Goal: Task Accomplishment & Management: Manage account settings

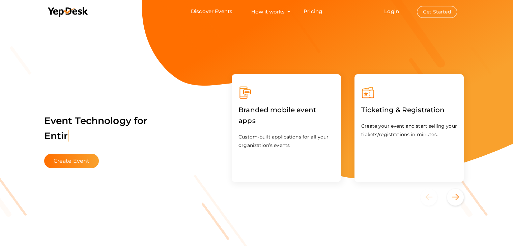
click at [399, 15] on li "Login Get Started Branded mobile event apps YepDesk Meet Powerful Registration …" at bounding box center [419, 11] width 99 height 23
drag, startPoint x: 399, startPoint y: 15, endPoint x: 398, endPoint y: 10, distance: 5.2
click at [398, 10] on li "Login Get Started Branded mobile event apps YepDesk Meet Powerful Registration …" at bounding box center [419, 11] width 99 height 23
click at [398, 10] on link "Login" at bounding box center [391, 11] width 15 height 6
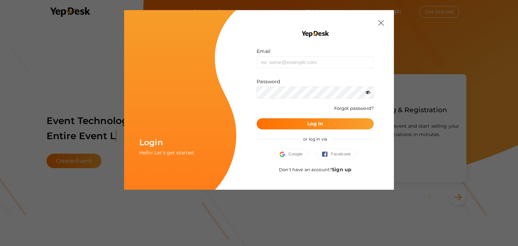
click at [275, 68] on form "Email Invalid email. Password Wrong Credentials Forgot password? Log In" at bounding box center [315, 89] width 117 height 82
click at [278, 66] on input "text" at bounding box center [315, 62] width 117 height 12
type input "[EMAIL_ADDRESS][DOMAIN_NAME]"
click at [329, 125] on button "Log In" at bounding box center [315, 123] width 117 height 11
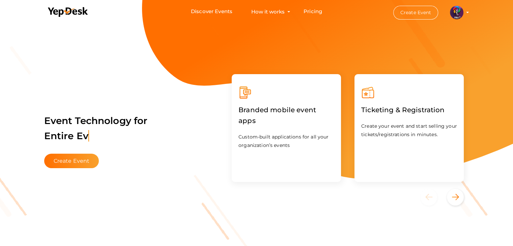
click at [460, 9] on img at bounding box center [456, 12] width 13 height 13
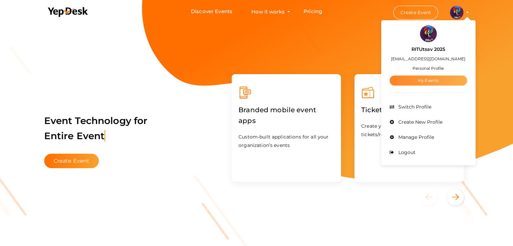
click at [441, 79] on link "My Events" at bounding box center [428, 81] width 78 height 10
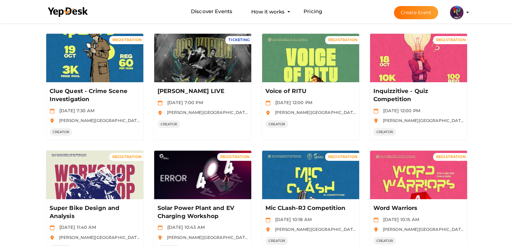
scroll to position [167, 0]
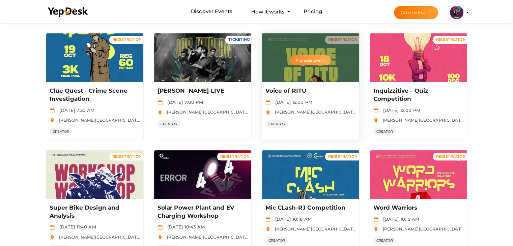
click at [310, 58] on button "Manage Event" at bounding box center [310, 60] width 40 height 10
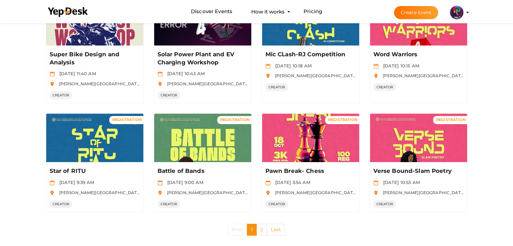
scroll to position [328, 0]
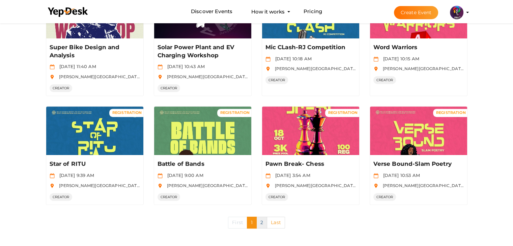
click at [258, 225] on link "2" at bounding box center [261, 223] width 11 height 12
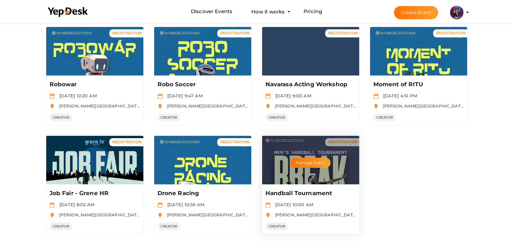
scroll to position [86, 0]
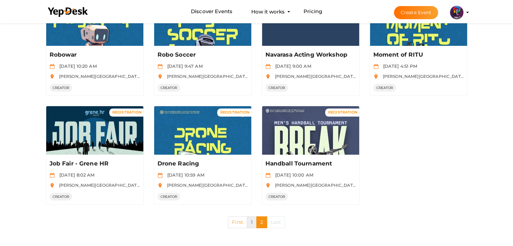
click at [249, 222] on link "1" at bounding box center [252, 222] width 10 height 12
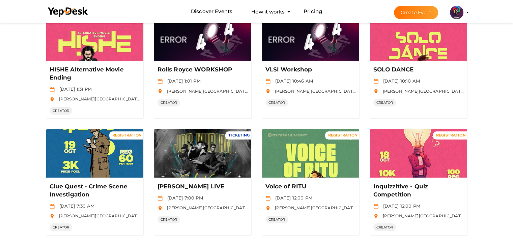
scroll to position [89, 0]
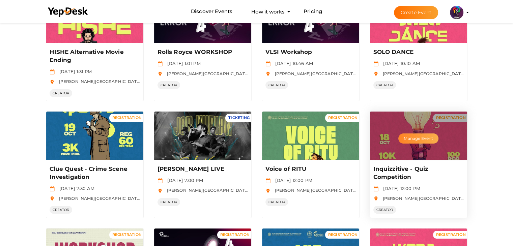
click at [419, 136] on button "Manage Event" at bounding box center [418, 138] width 40 height 10
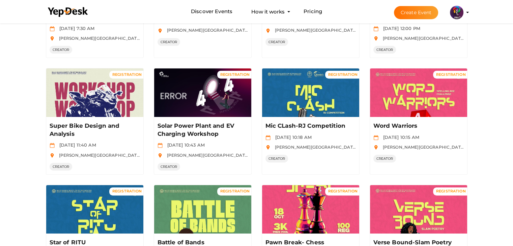
scroll to position [250, 0]
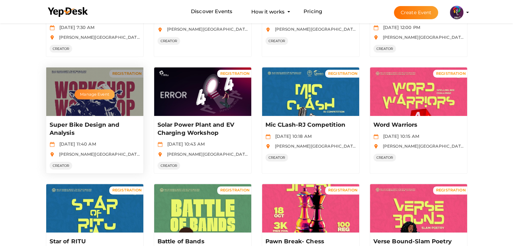
click at [102, 95] on button "Manage Event" at bounding box center [94, 94] width 40 height 10
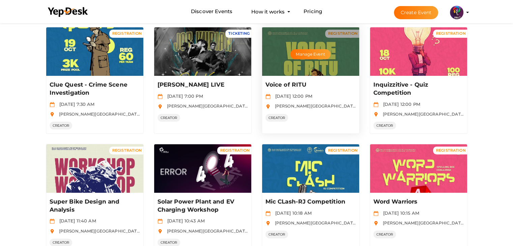
scroll to position [328, 0]
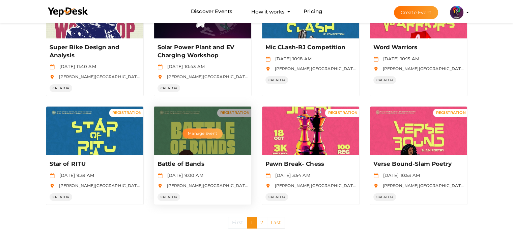
click at [213, 133] on button "Manage Event" at bounding box center [202, 133] width 40 height 10
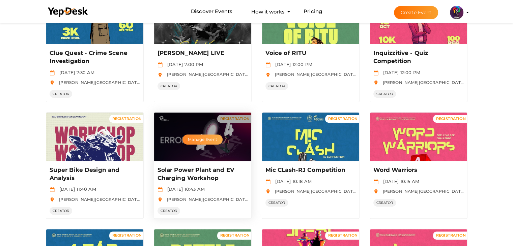
scroll to position [0, 0]
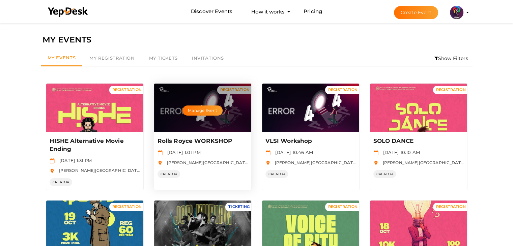
click at [202, 141] on p "Rolls Royce WORKSHOP" at bounding box center [201, 141] width 89 height 8
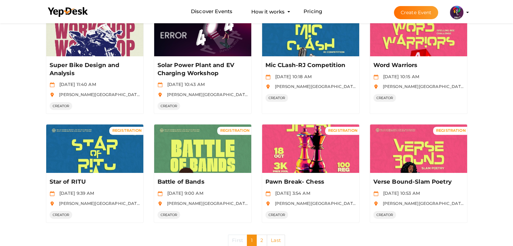
scroll to position [328, 0]
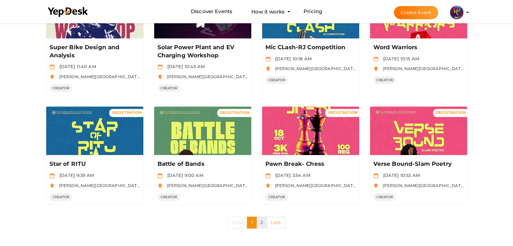
click at [263, 222] on link "2" at bounding box center [261, 223] width 11 height 12
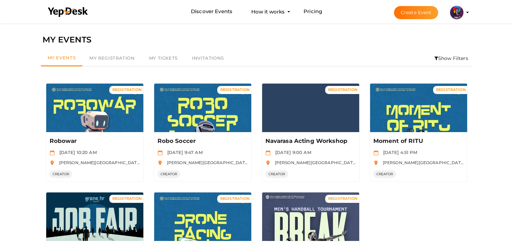
scroll to position [9, 0]
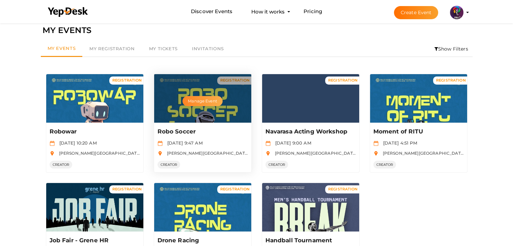
click at [205, 98] on button "Manage Event" at bounding box center [202, 101] width 40 height 10
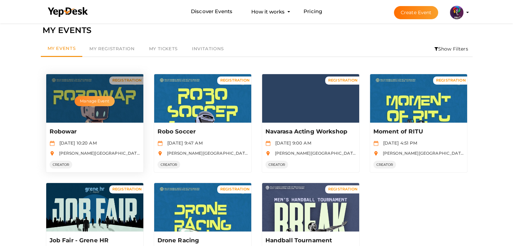
click at [95, 99] on button "Manage Event" at bounding box center [94, 101] width 40 height 10
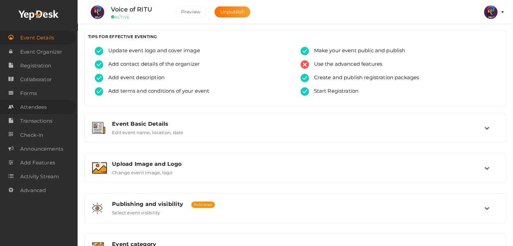
click at [46, 112] on span "Attendees" at bounding box center [33, 106] width 26 height 13
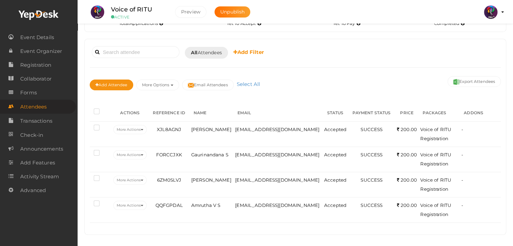
scroll to position [31, 0]
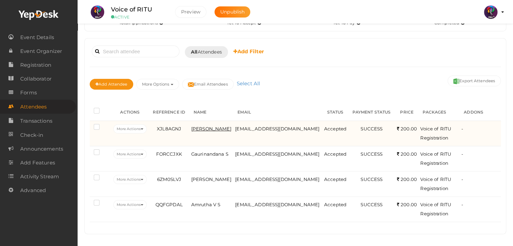
click at [218, 127] on span "Kevin John" at bounding box center [211, 128] width 40 height 5
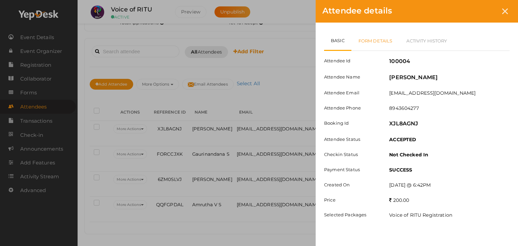
click at [390, 38] on link "Form Details" at bounding box center [375, 41] width 48 height 20
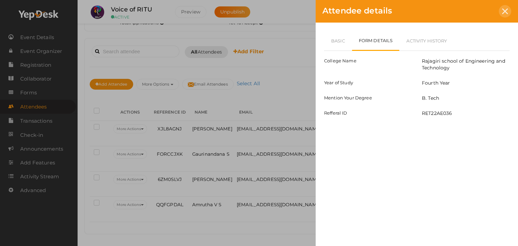
click at [505, 10] on icon at bounding box center [505, 11] width 6 height 6
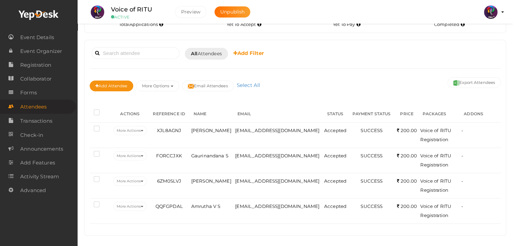
scroll to position [29, 0]
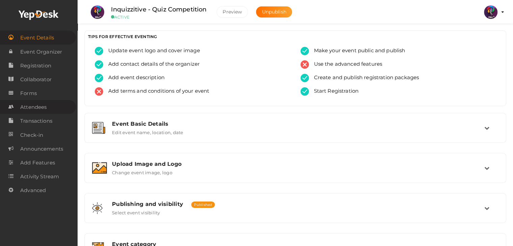
click at [39, 104] on span "Attendees" at bounding box center [33, 106] width 26 height 13
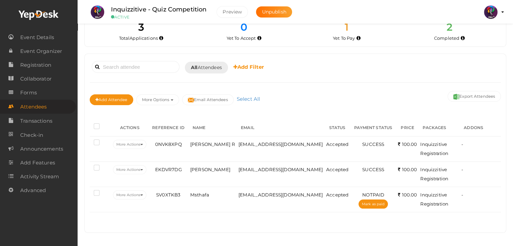
scroll to position [15, 0]
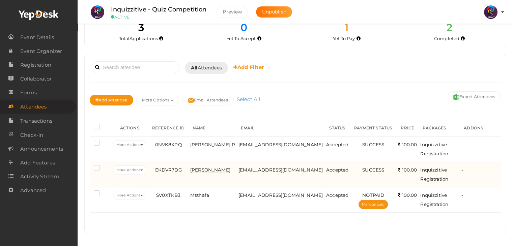
click at [201, 173] on span "[PERSON_NAME]" at bounding box center [210, 169] width 40 height 5
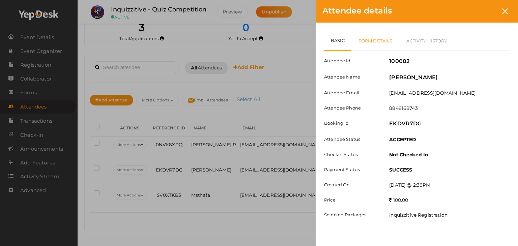
click at [384, 40] on link "Form Details" at bounding box center [375, 41] width 48 height 20
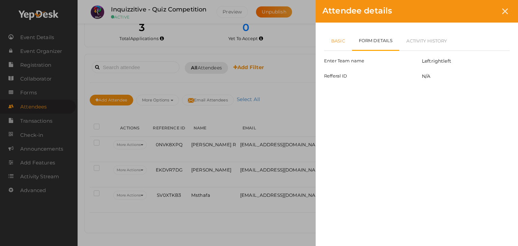
click at [340, 41] on link "Basic" at bounding box center [338, 41] width 28 height 20
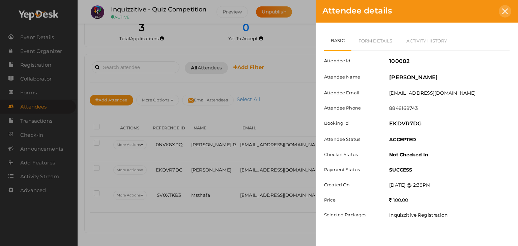
click at [506, 9] on icon at bounding box center [505, 11] width 6 height 6
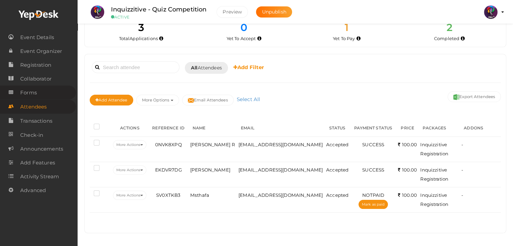
click at [58, 96] on link "Forms" at bounding box center [38, 93] width 76 height 14
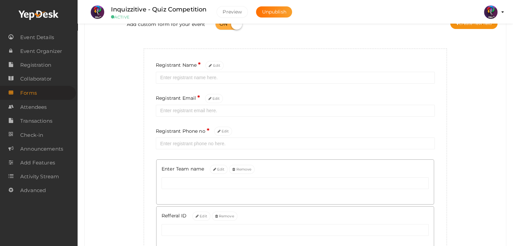
scroll to position [54, 0]
click at [49, 108] on link "Attendees" at bounding box center [38, 107] width 76 height 14
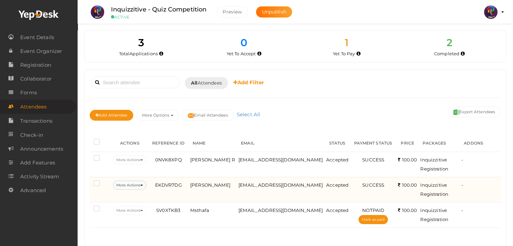
click at [133, 190] on button "More Actions" at bounding box center [129, 185] width 33 height 9
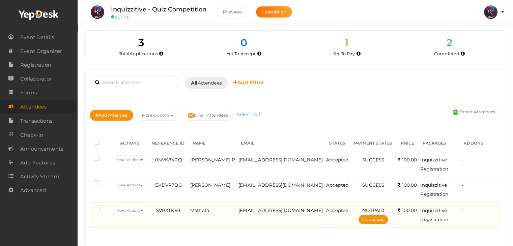
scroll to position [16, 0]
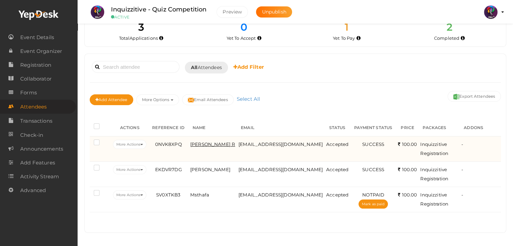
click at [194, 147] on span "Sreehari R" at bounding box center [212, 144] width 45 height 5
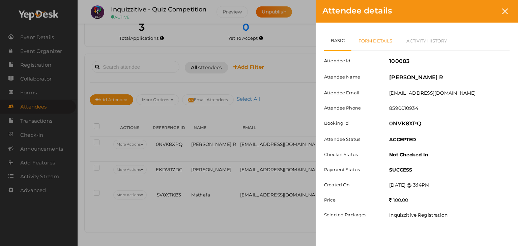
click at [376, 40] on link "Form Details" at bounding box center [375, 41] width 48 height 20
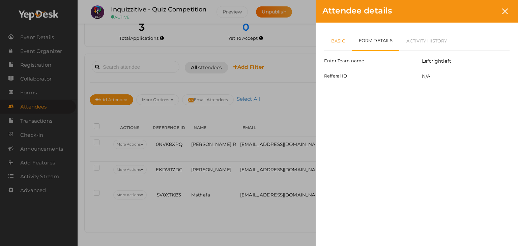
click at [339, 39] on link "Basic" at bounding box center [338, 41] width 28 height 20
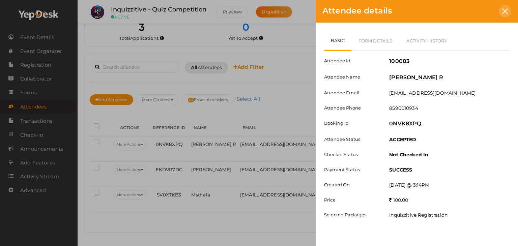
click at [506, 9] on icon at bounding box center [505, 11] width 6 height 6
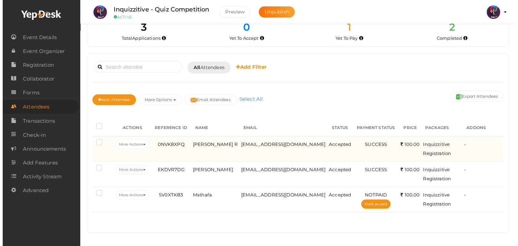
scroll to position [0, 0]
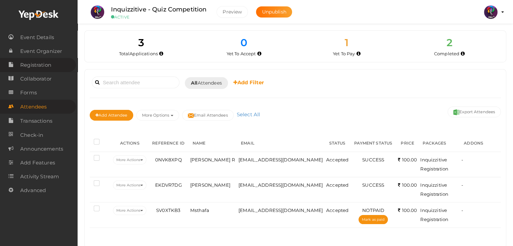
click at [39, 68] on span "Registration" at bounding box center [35, 64] width 31 height 13
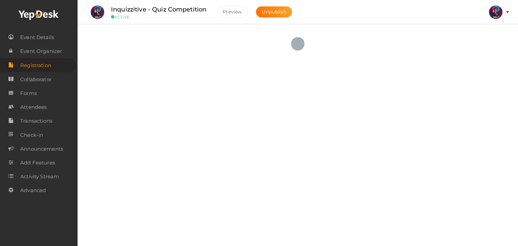
checkbox input "true"
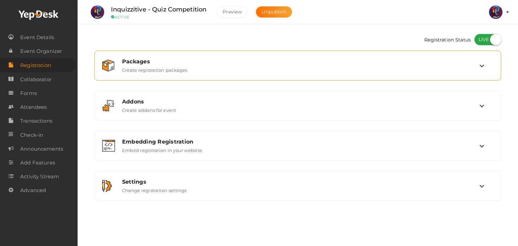
click at [414, 65] on div "Packages Create registration packages" at bounding box center [298, 65] width 362 height 14
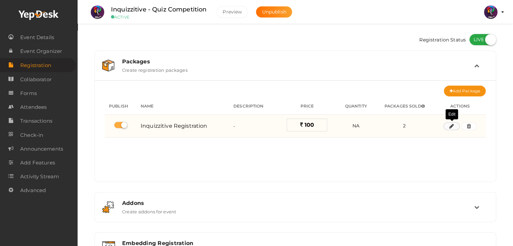
click at [453, 128] on button "button" at bounding box center [451, 126] width 16 height 8
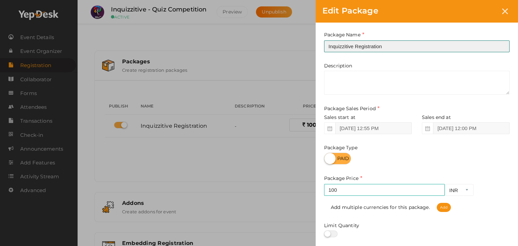
click at [397, 51] on input "Inquizzitive Registration" at bounding box center [416, 46] width 185 height 12
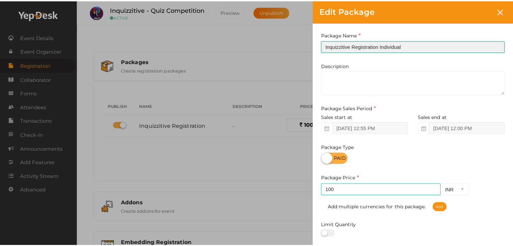
scroll to position [84, 0]
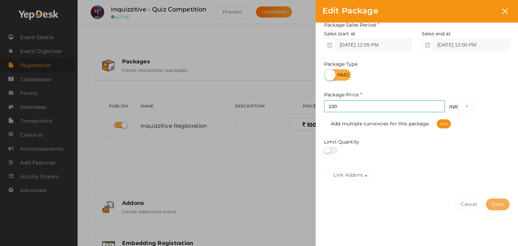
type input "Inquizzitive Registration Individual"
click at [500, 207] on button "Save" at bounding box center [498, 205] width 24 height 12
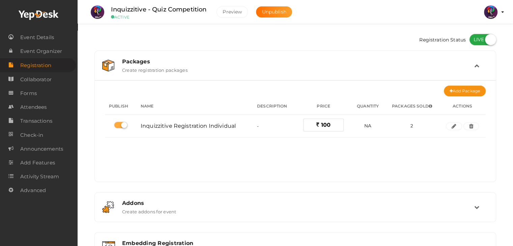
click at [261, 71] on div "Packages Create registration packages" at bounding box center [295, 65] width 357 height 14
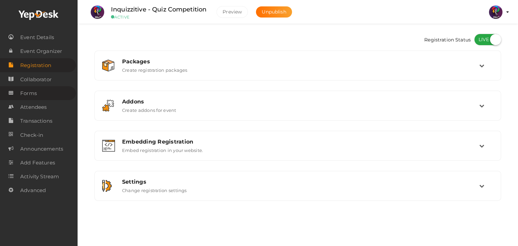
click at [40, 92] on link "Forms" at bounding box center [38, 93] width 76 height 14
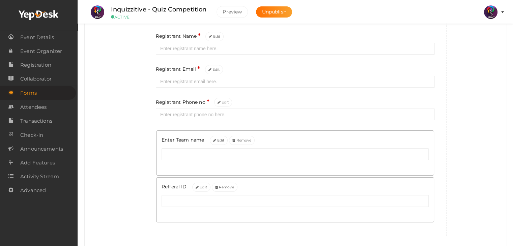
scroll to position [83, 0]
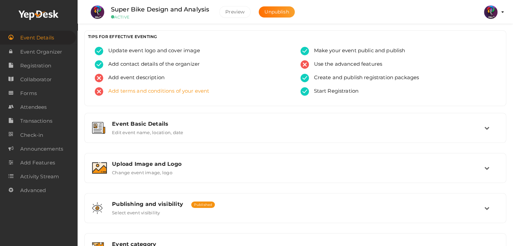
scroll to position [114, 0]
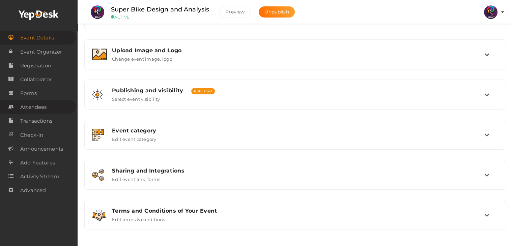
click at [56, 104] on link "Attendees" at bounding box center [38, 107] width 76 height 14
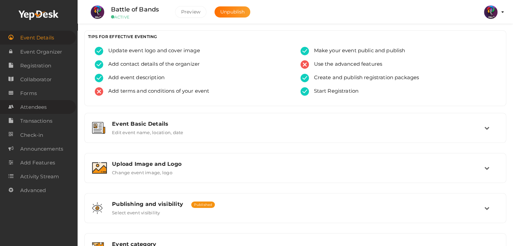
click at [51, 113] on link "Attendees" at bounding box center [38, 107] width 76 height 14
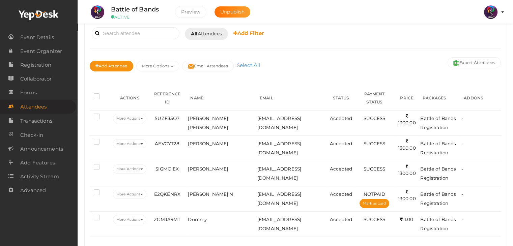
scroll to position [56, 0]
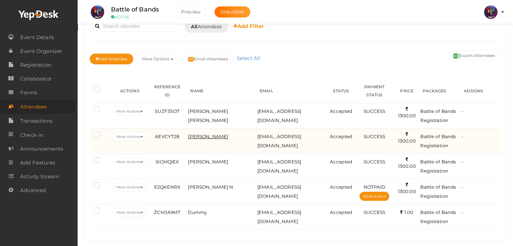
click at [219, 134] on span "KARTHIK K U" at bounding box center [208, 136] width 40 height 5
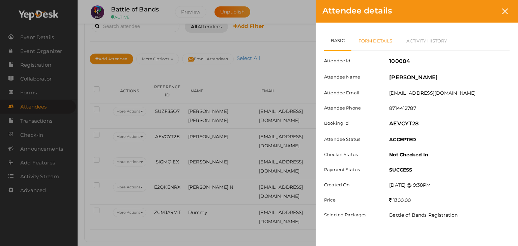
click at [392, 41] on link "Form Details" at bounding box center [375, 41] width 48 height 20
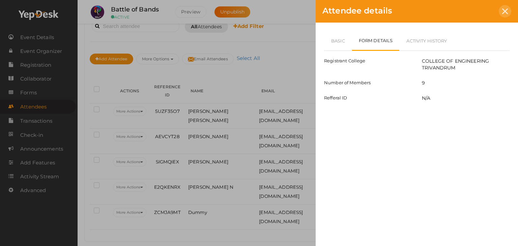
click at [499, 13] on div at bounding box center [505, 11] width 12 height 12
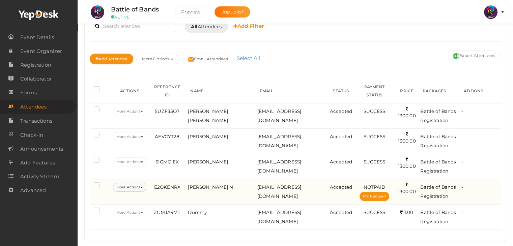
click at [140, 183] on button "More Actions" at bounding box center [129, 187] width 33 height 9
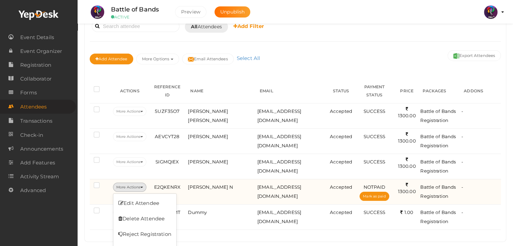
click at [190, 189] on td "Abhinav N" at bounding box center [220, 191] width 69 height 25
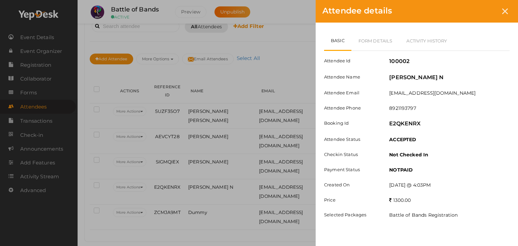
click at [191, 173] on div "Attendee details Basic Form Details Activity History Attendee Id 100002 Attende…" at bounding box center [259, 123] width 518 height 246
click at [184, 108] on div "Attendee details Basic Form Details Activity History Attendee Id 100002 Attende…" at bounding box center [259, 123] width 518 height 246
click at [507, 11] on icon at bounding box center [505, 11] width 6 height 6
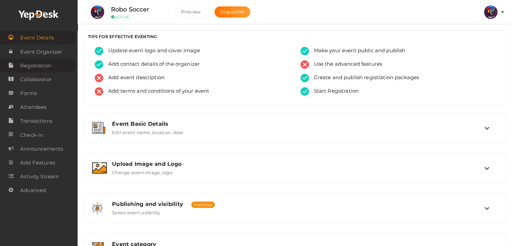
click at [48, 59] on span "Registration" at bounding box center [35, 65] width 31 height 13
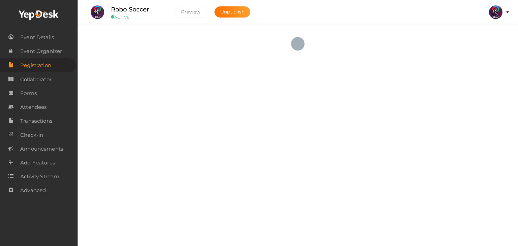
checkbox input "true"
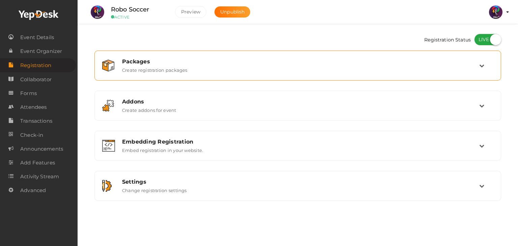
click at [242, 71] on div "Packages Create registration packages" at bounding box center [298, 65] width 362 height 14
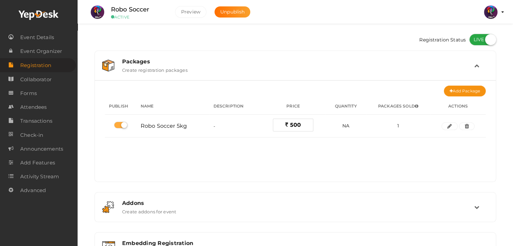
click at [242, 71] on div "Packages Create registration packages" at bounding box center [295, 65] width 357 height 14
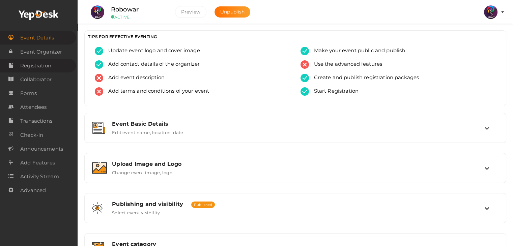
click at [58, 65] on link "Registration" at bounding box center [38, 66] width 76 height 14
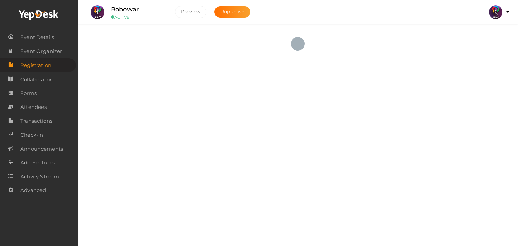
checkbox input "true"
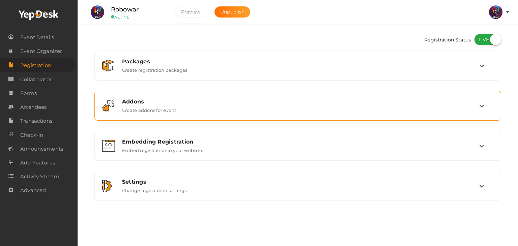
click at [392, 112] on div "Addons Create addons for event" at bounding box center [298, 105] width 362 height 14
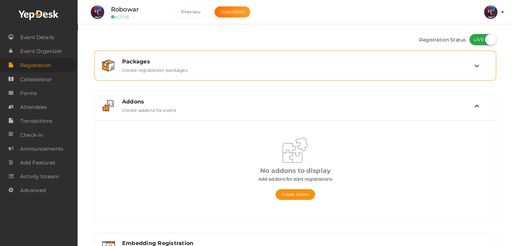
click at [406, 71] on div "Packages Create registration packages" at bounding box center [295, 65] width 357 height 14
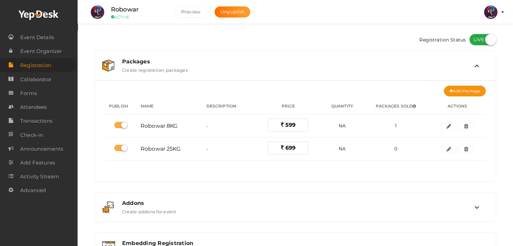
click at [406, 71] on div "Packages Create registration packages" at bounding box center [295, 65] width 357 height 14
